Goal: Task Accomplishment & Management: Use online tool/utility

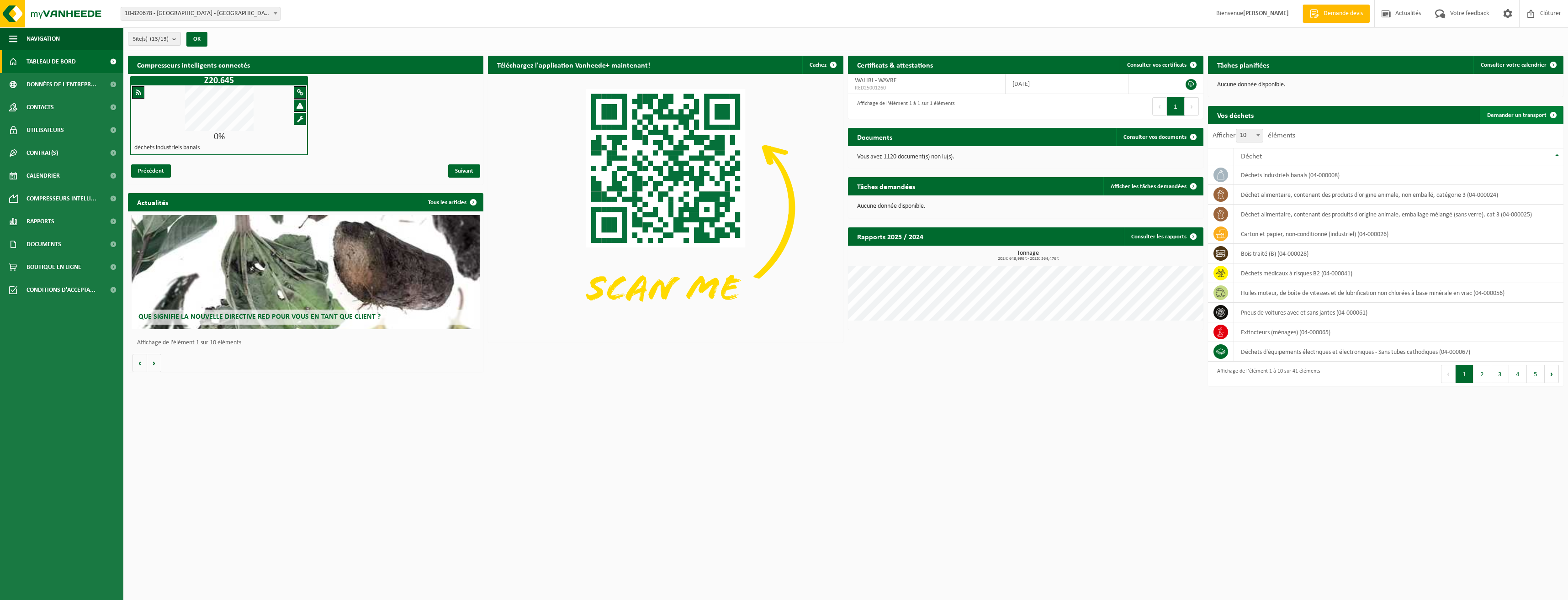
click at [1531, 117] on span "Demander un transport" at bounding box center [1516, 115] width 59 height 6
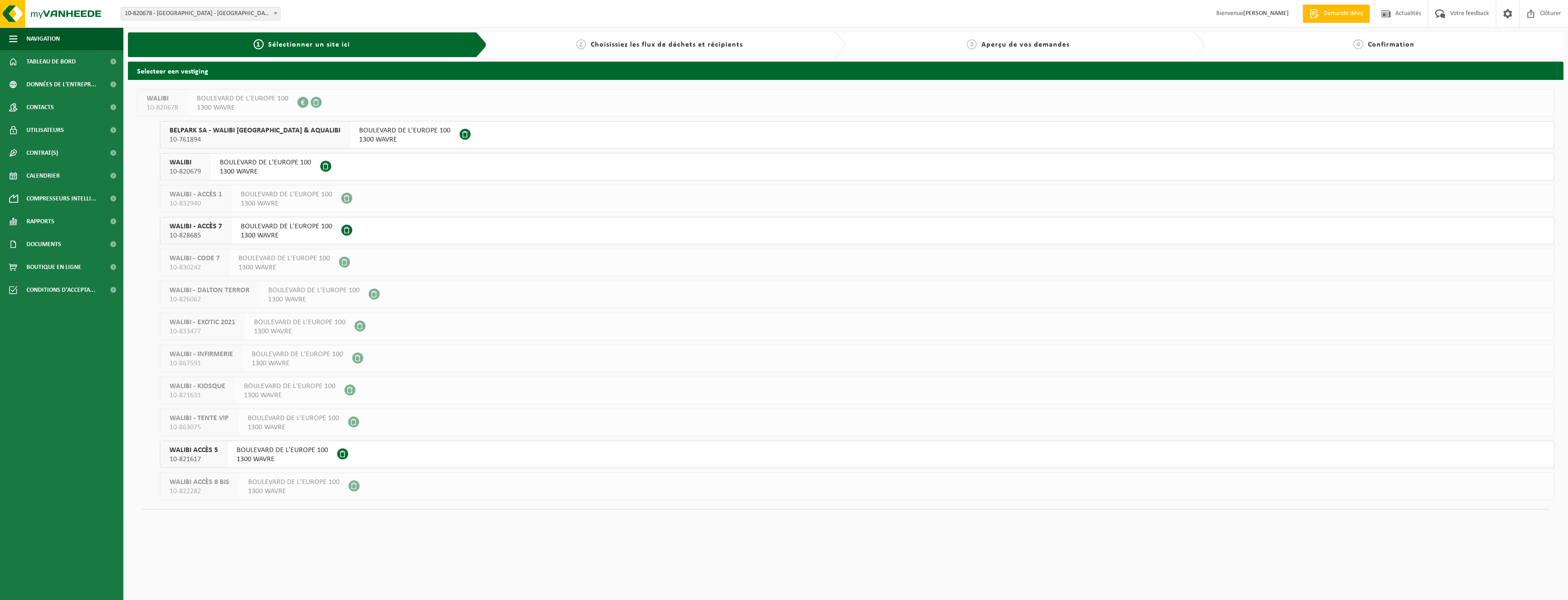
click at [251, 447] on span "BOULEVARD DE L'EUROPE 100" at bounding box center [282, 450] width 92 height 9
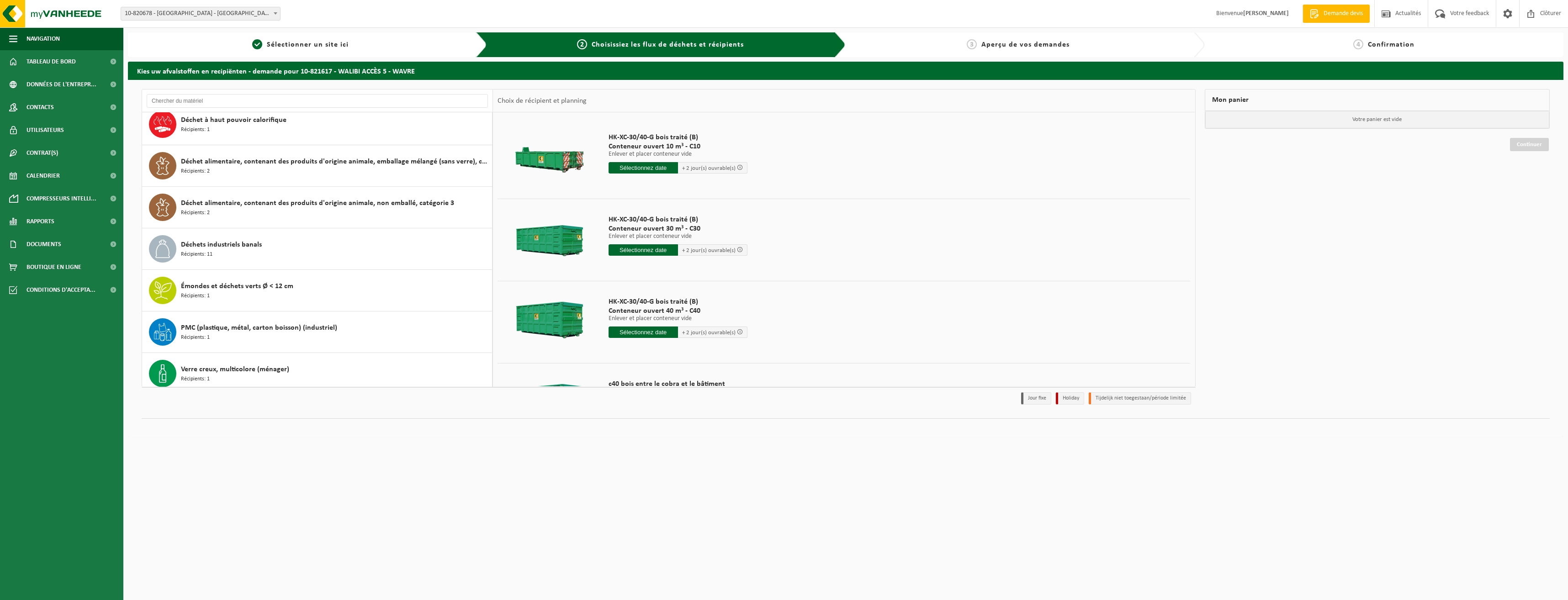
scroll to position [141, 0]
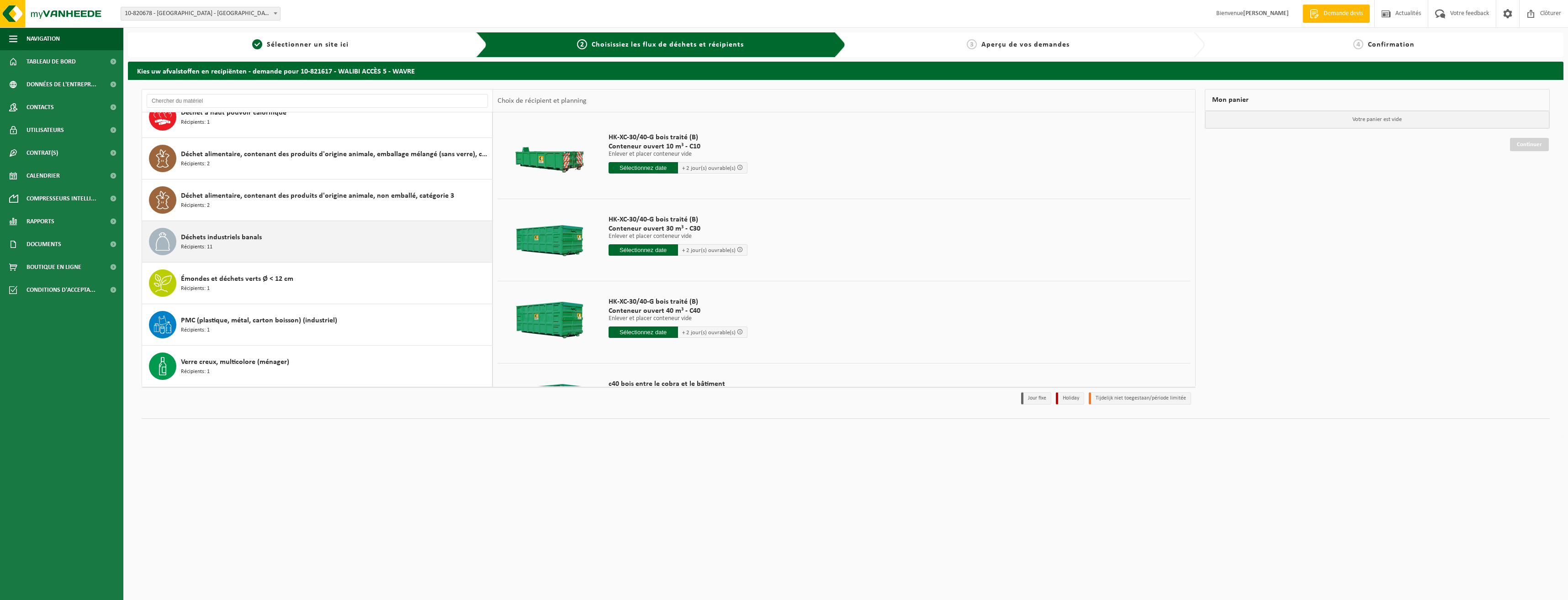
click at [268, 243] on div "Déchets industriels banals Récipients: 11" at bounding box center [335, 242] width 309 height 28
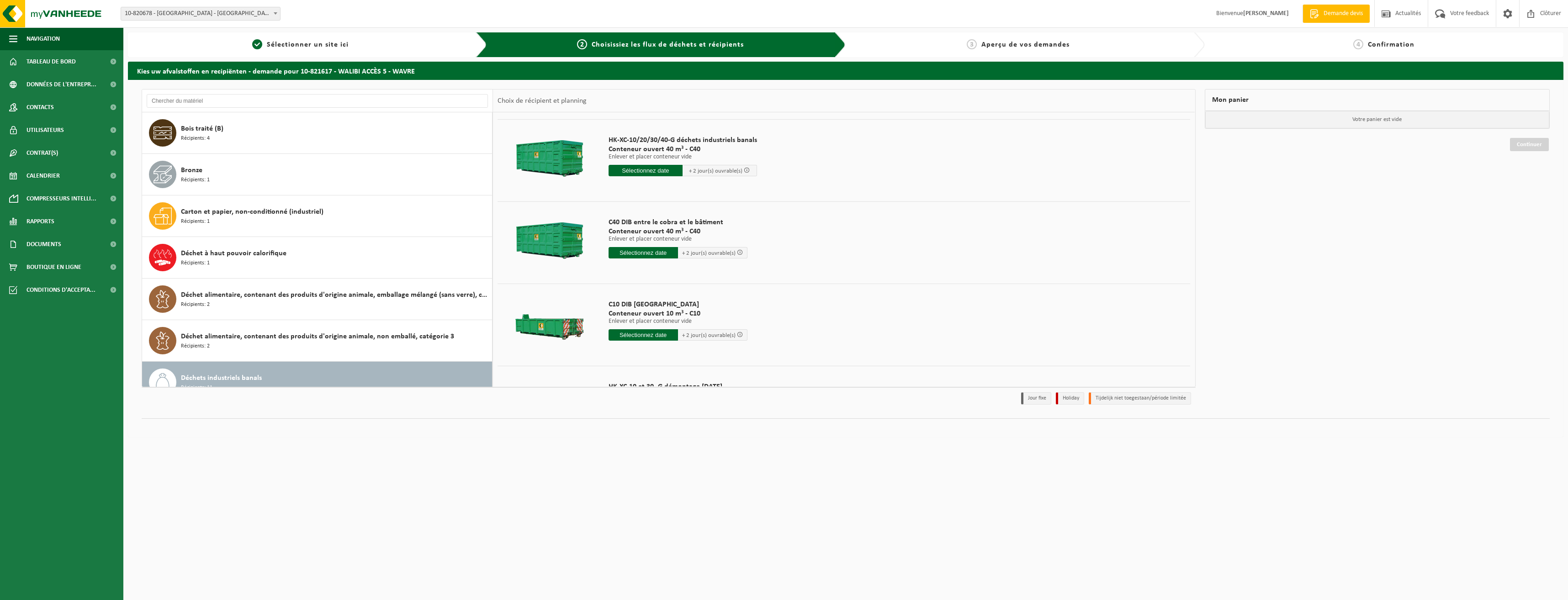
scroll to position [228, 0]
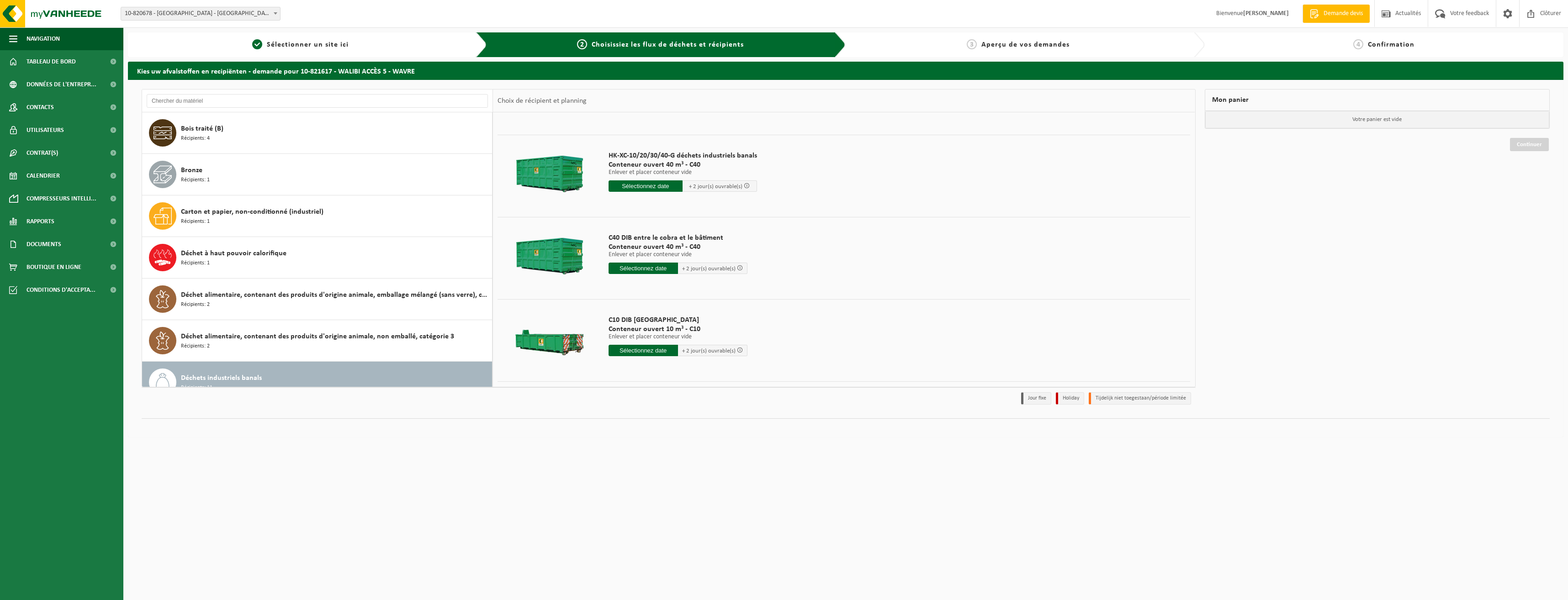
click at [647, 183] on input "text" at bounding box center [645, 187] width 74 height 12
click at [631, 297] on div "26" at bounding box center [631, 297] width 16 height 15
type input "à partir de 2025-08-26"
type input "2025-08-26"
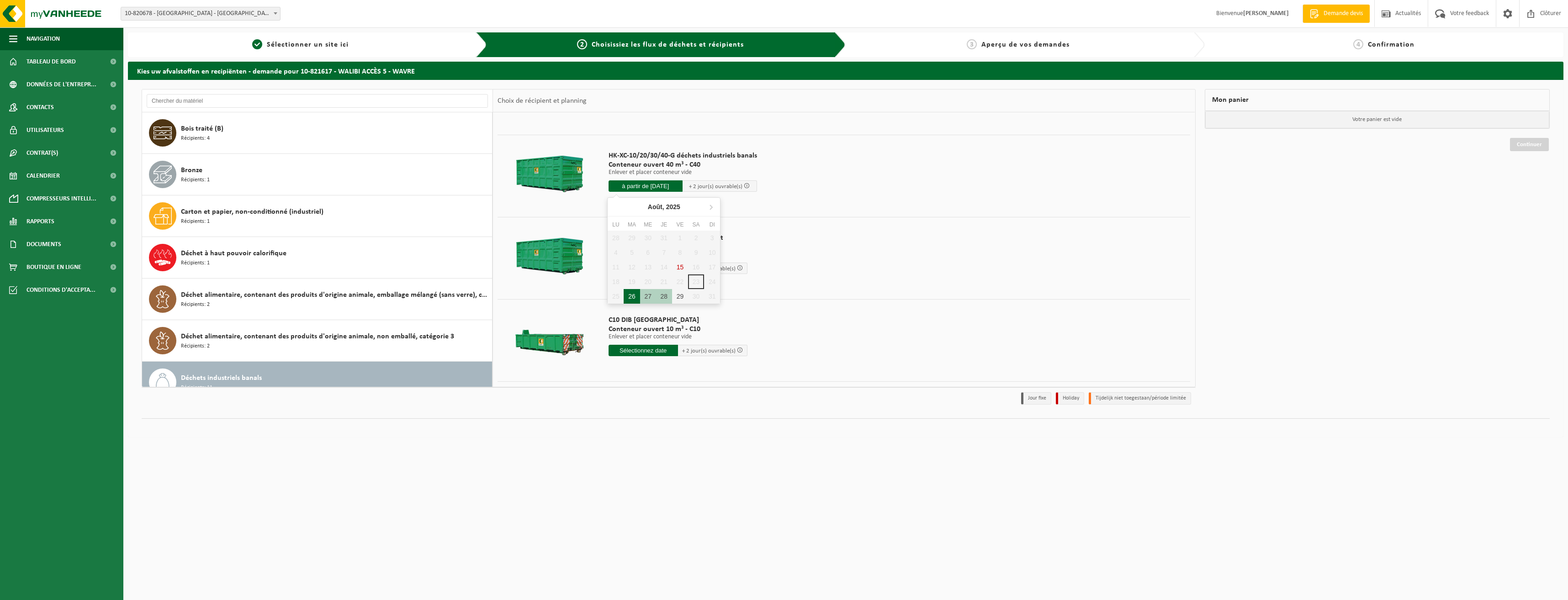
type input "2025-08-26"
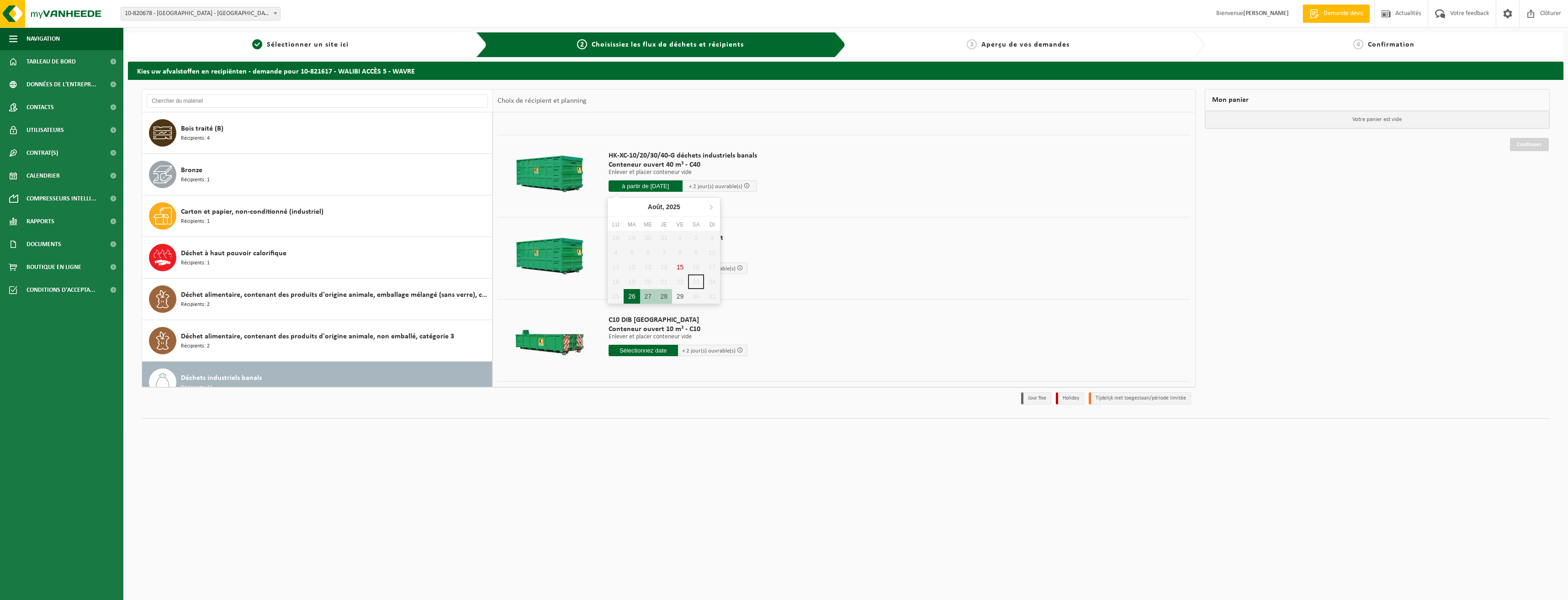
type input "2025-08-26"
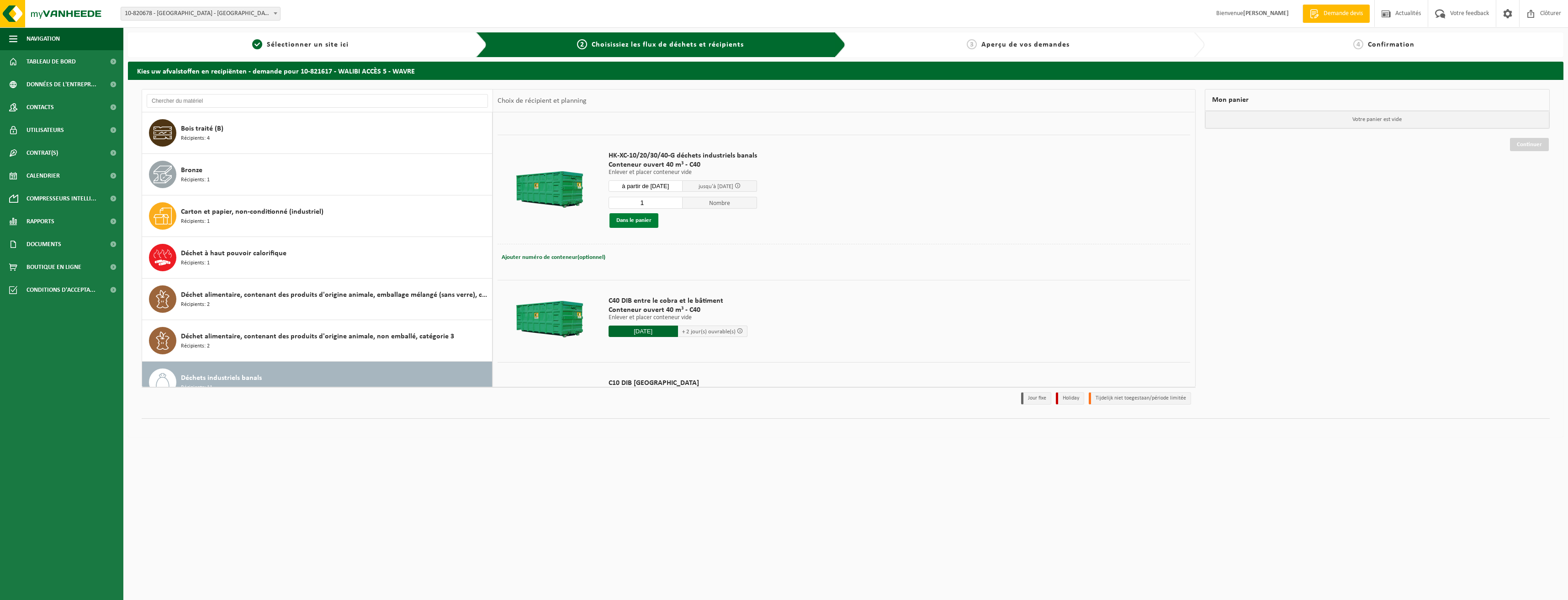
click at [641, 224] on button "Dans le panier" at bounding box center [633, 221] width 49 height 15
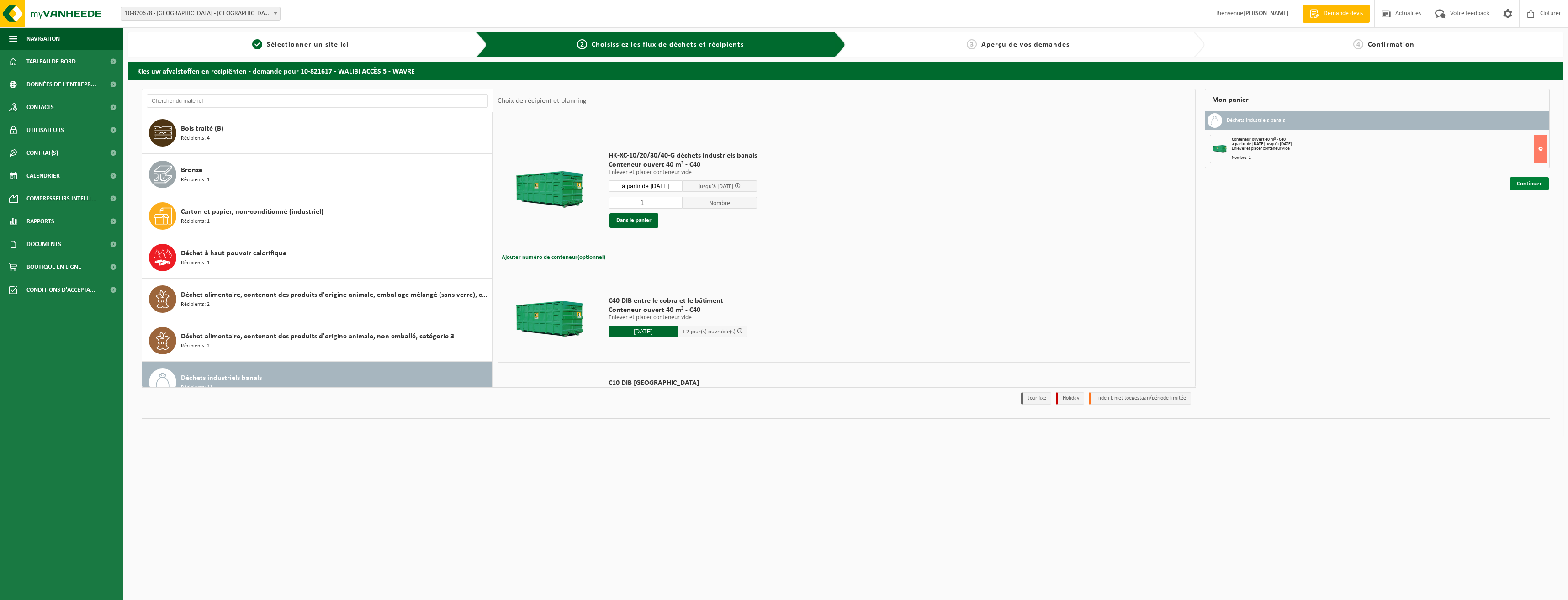
click at [1536, 184] on link "Continuer" at bounding box center [1529, 184] width 39 height 13
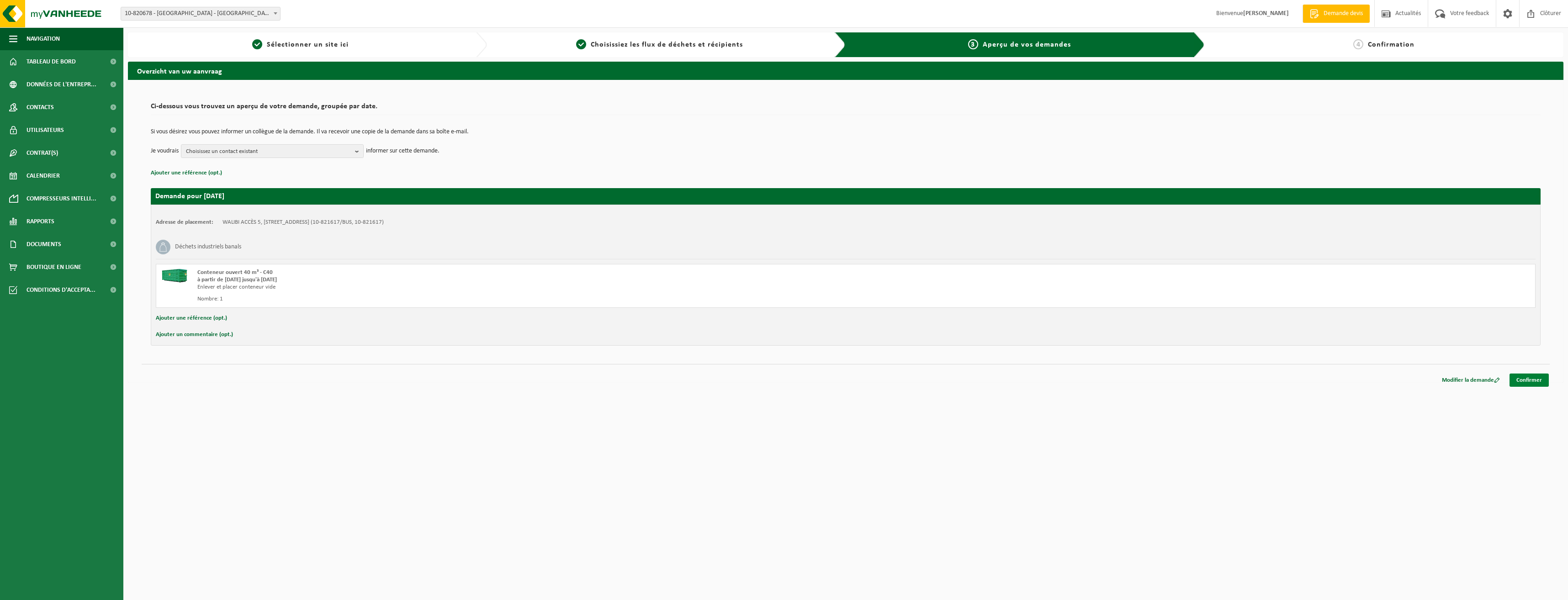
click at [1529, 382] on link "Confirmer" at bounding box center [1529, 380] width 39 height 13
